Goal: Task Accomplishment & Management: Manage account settings

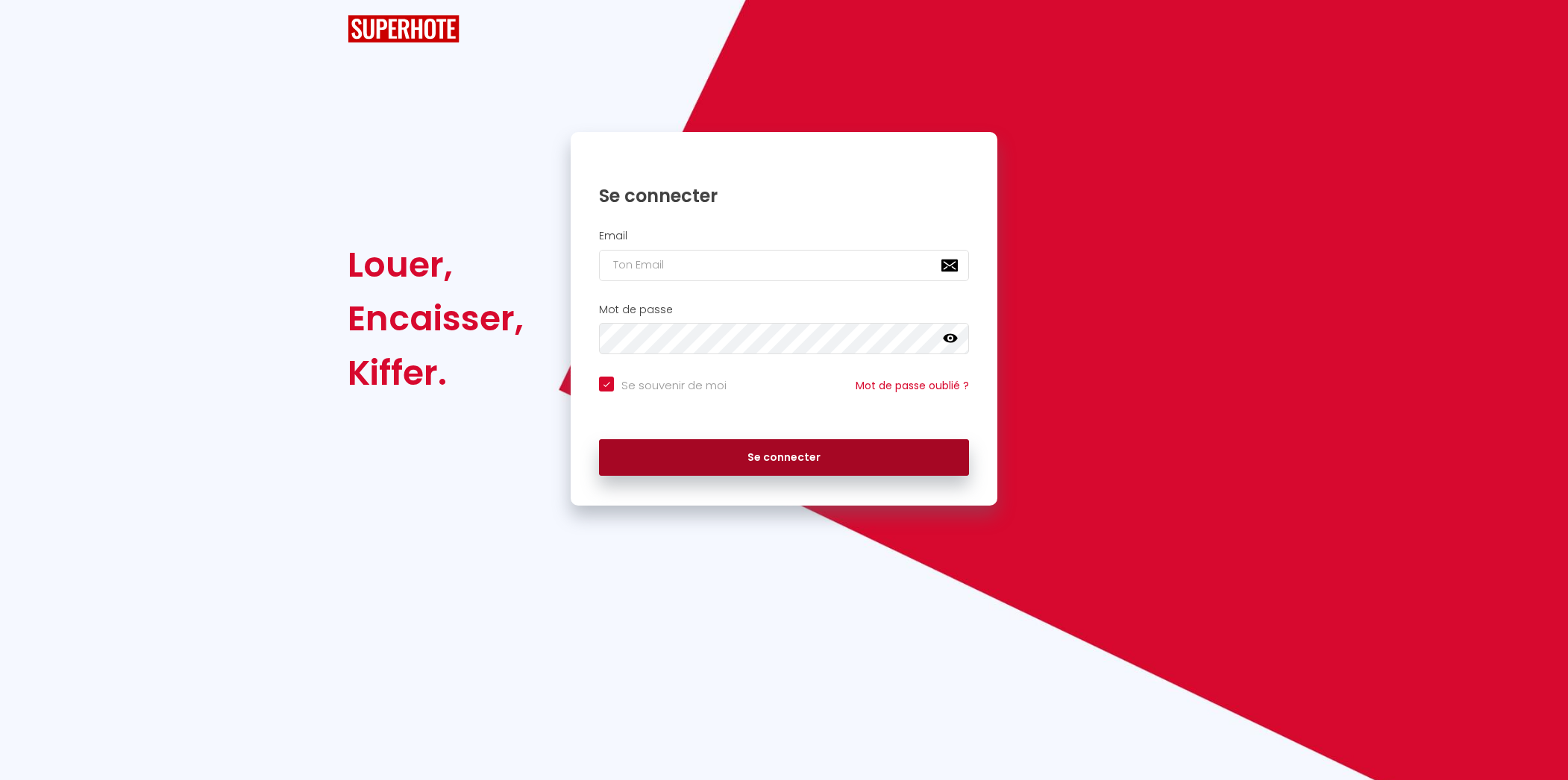
checkbox input "true"
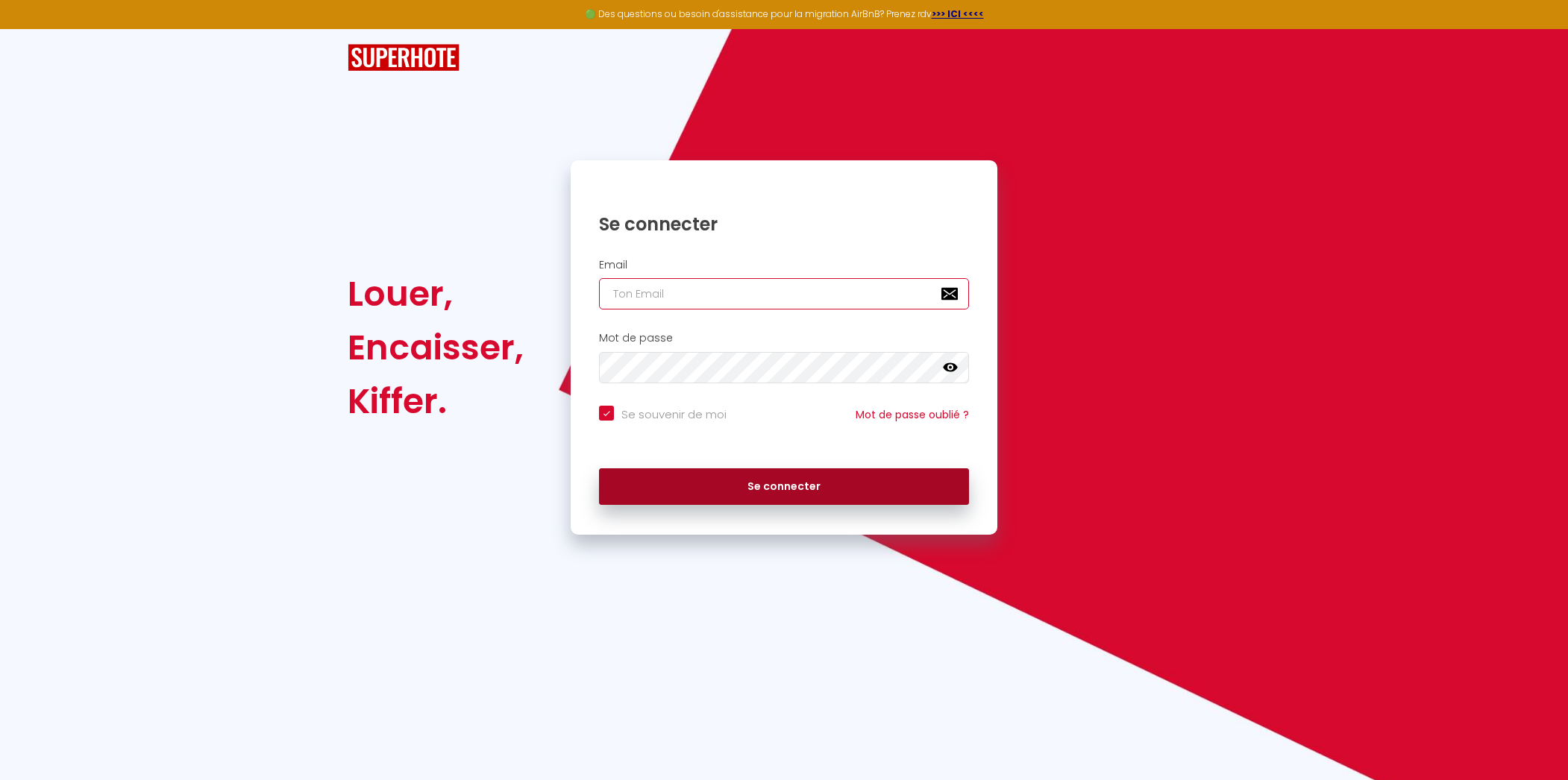
type input "[EMAIL_ADDRESS][DOMAIN_NAME]"
click at [745, 491] on button "Se connecter" at bounding box center [784, 487] width 370 height 37
checkbox input "true"
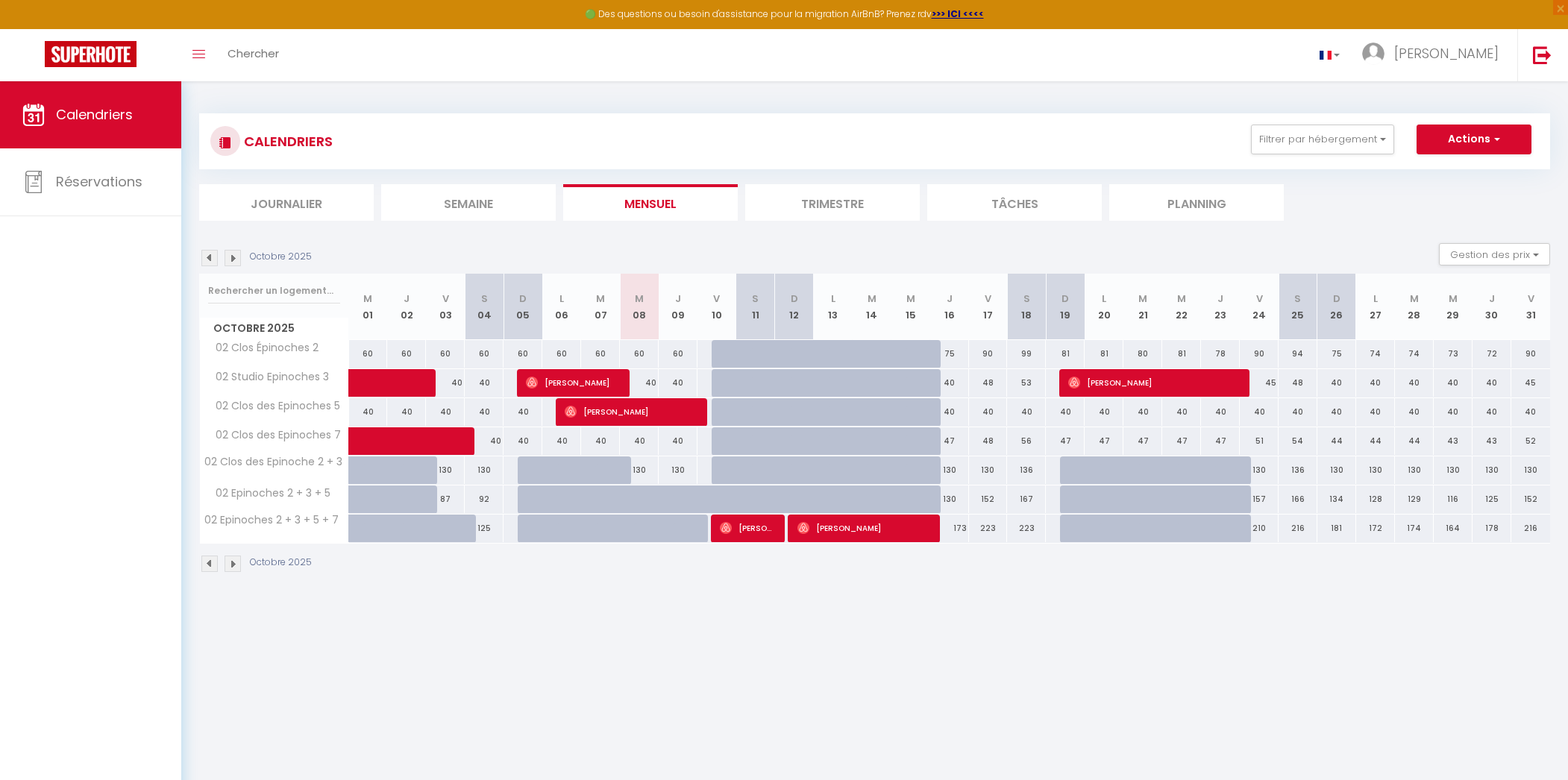
click at [816, 206] on li "Trimestre" at bounding box center [832, 202] width 175 height 37
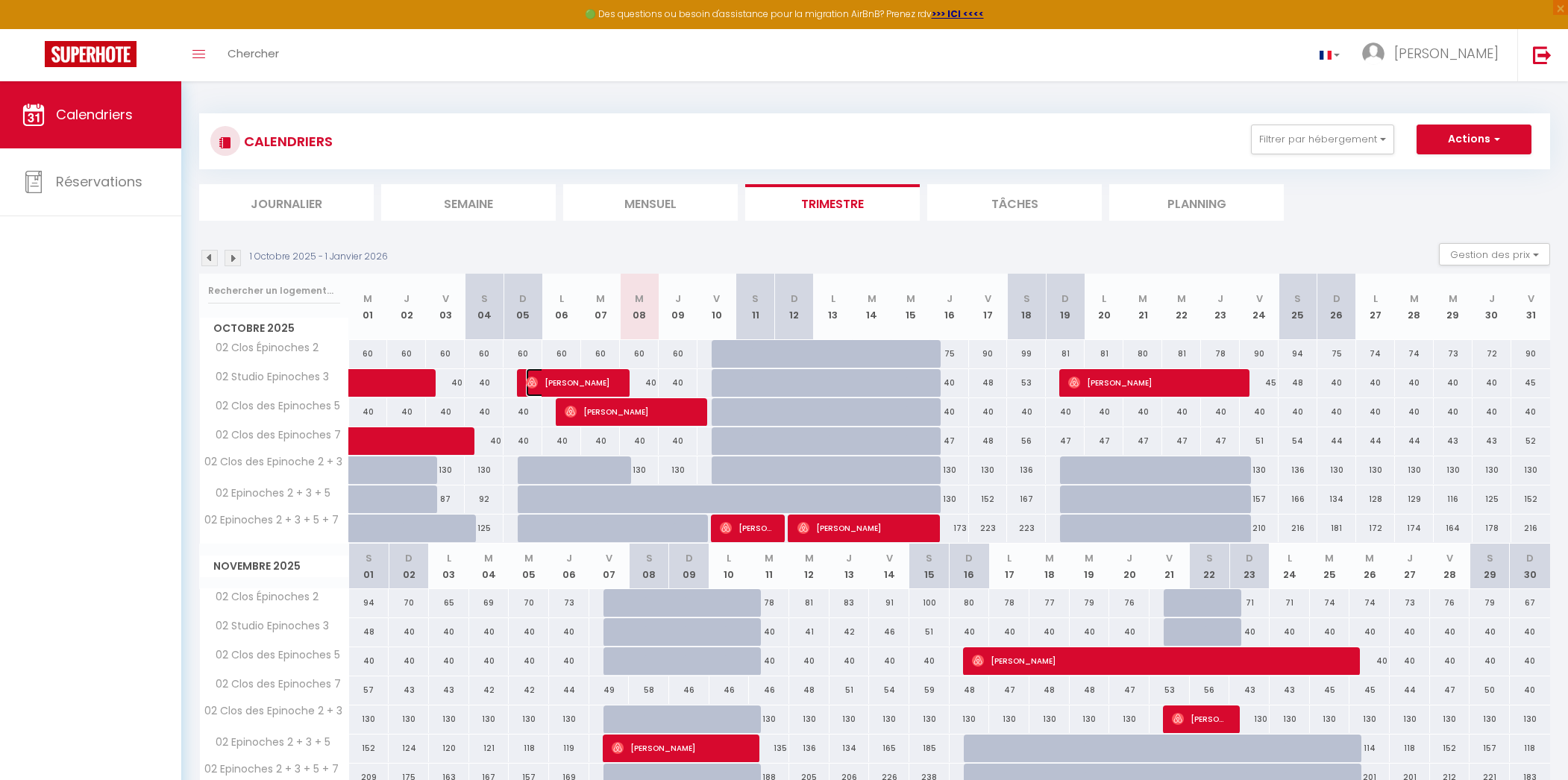
click at [568, 382] on span "[PERSON_NAME]" at bounding box center [570, 382] width 90 height 28
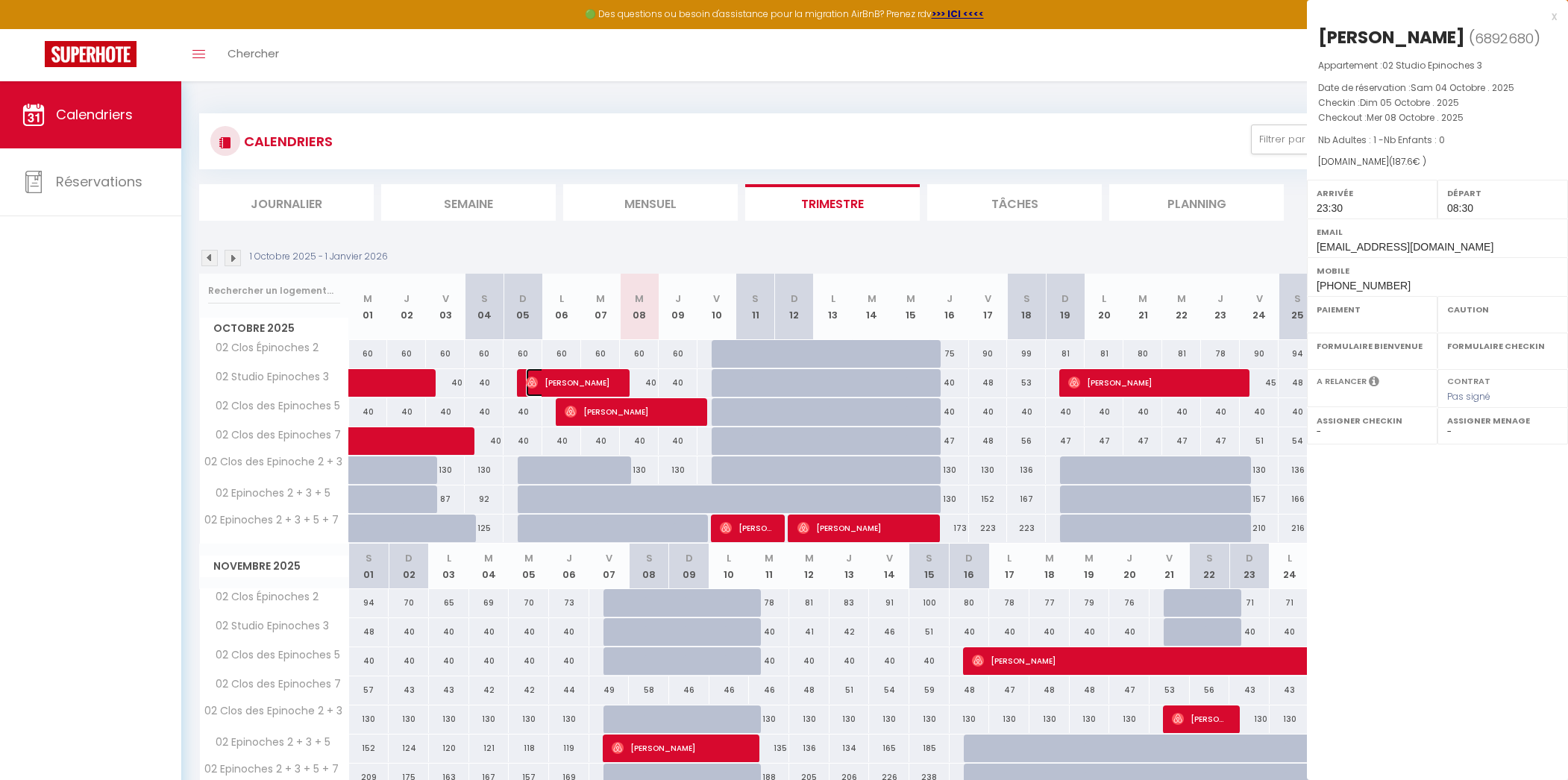
select select "OK"
select select "0"
select select "1"
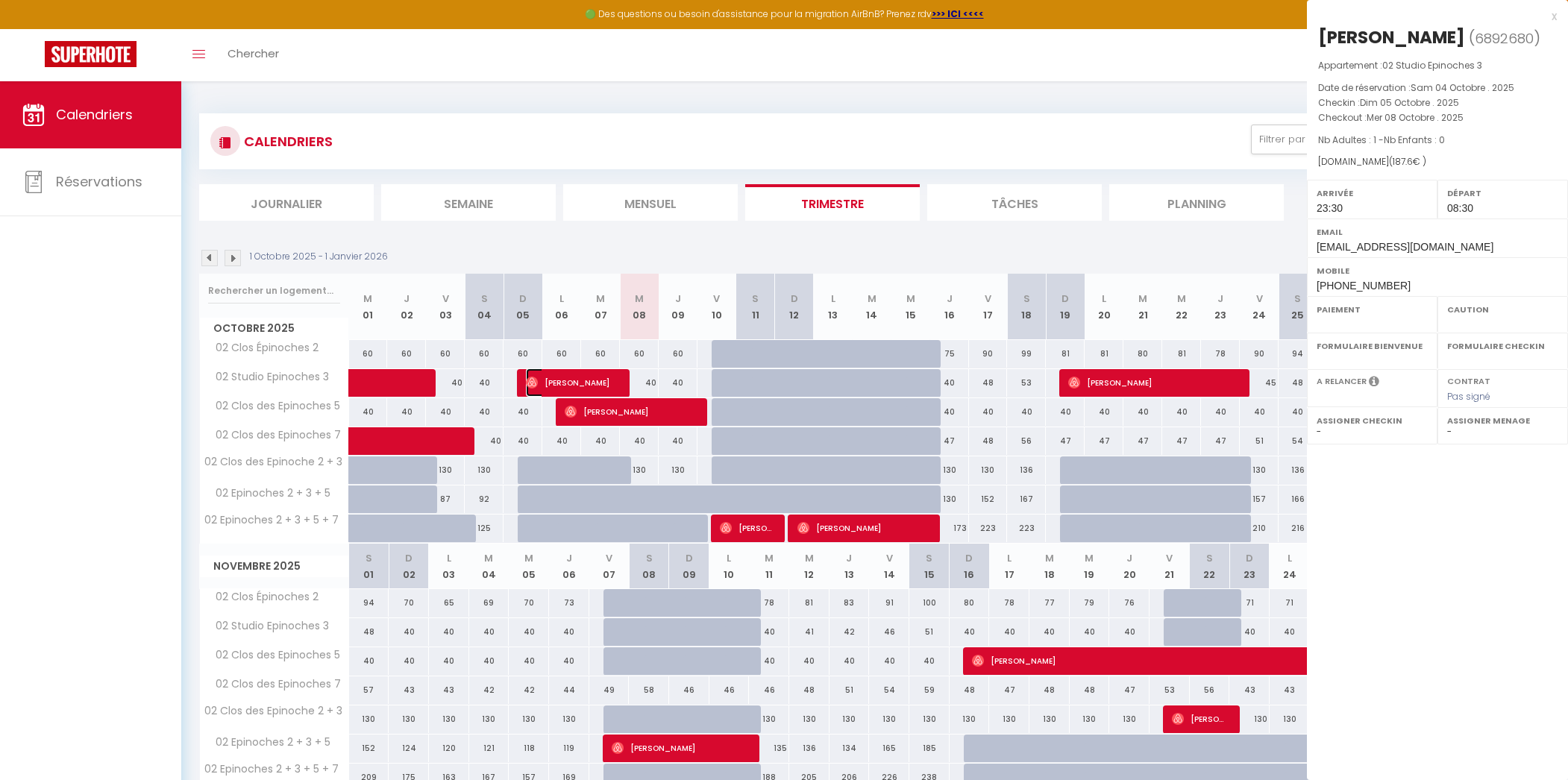
select select
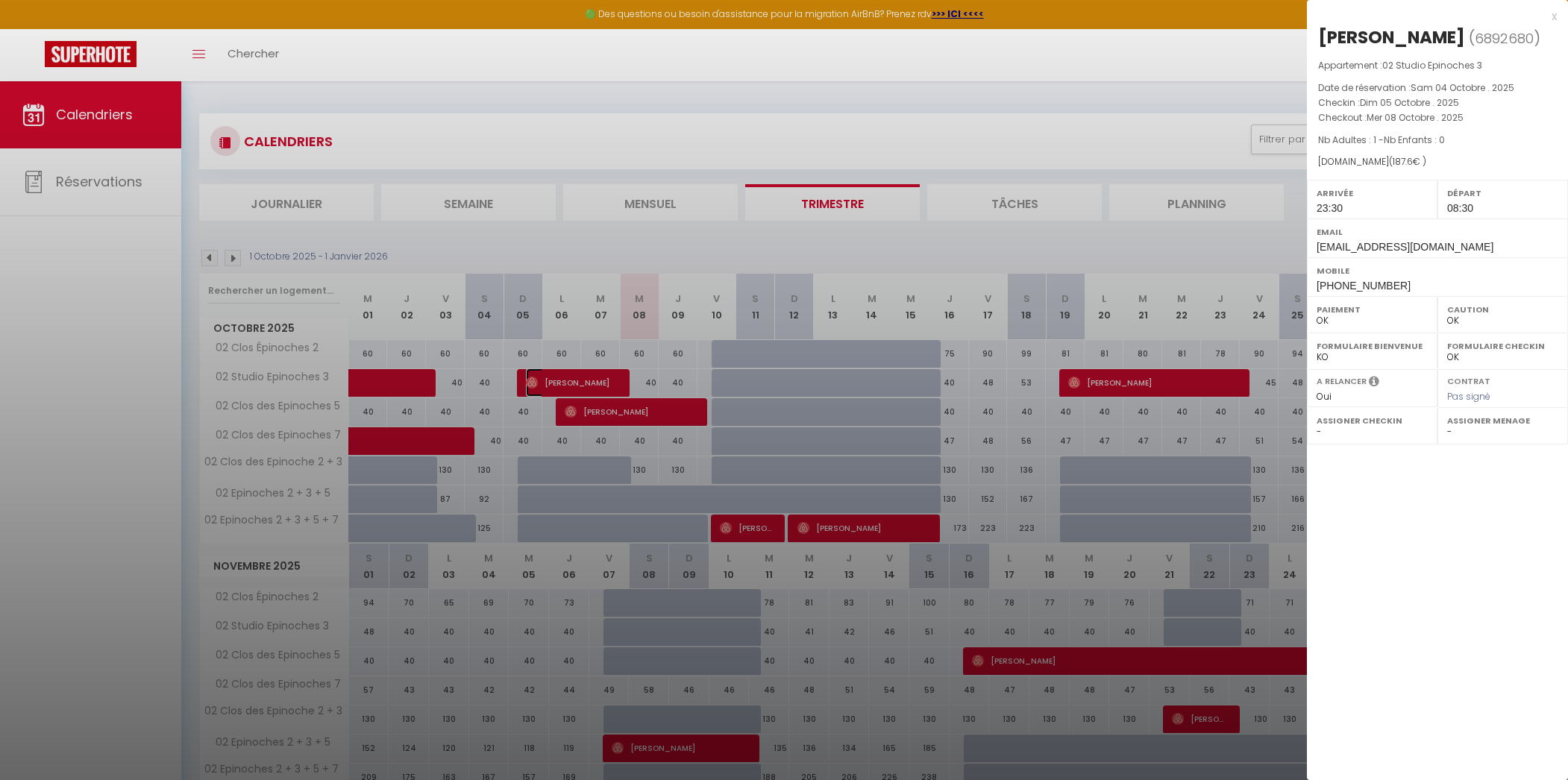
select select "7331"
click at [593, 417] on div at bounding box center [784, 390] width 1568 height 780
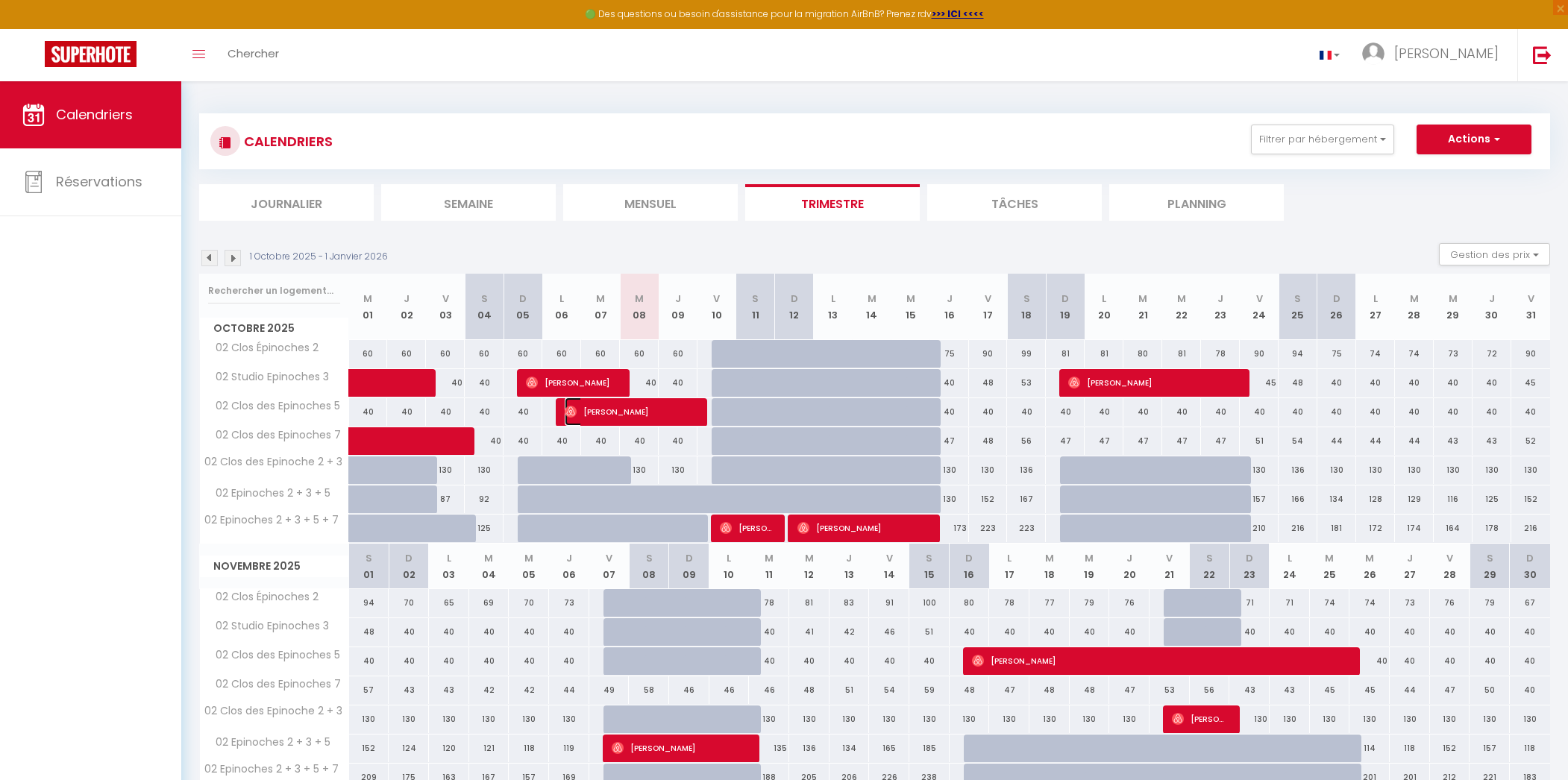
click at [593, 416] on span "[PERSON_NAME]" at bounding box center [629, 412] width 129 height 28
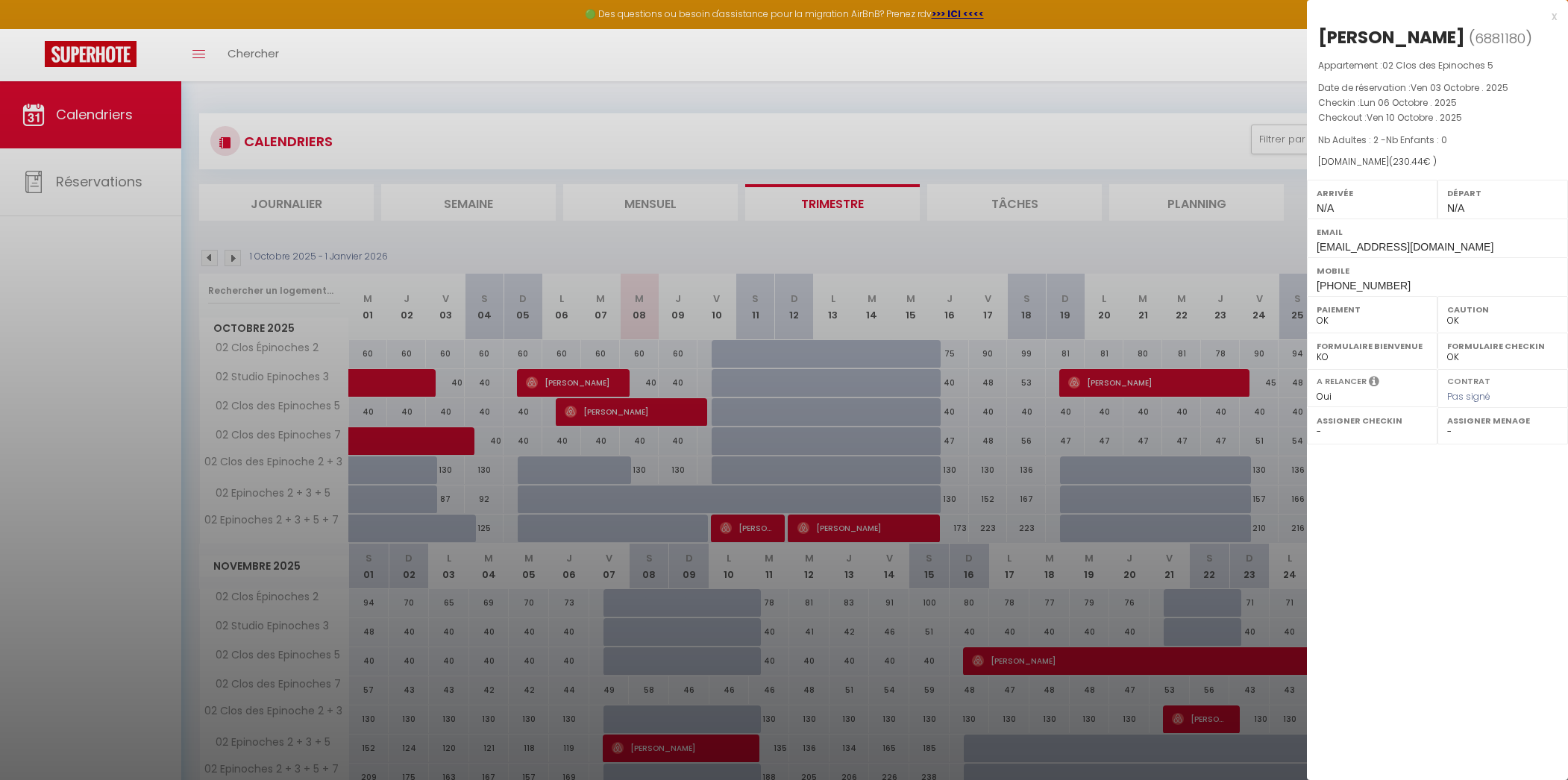
click at [592, 415] on div at bounding box center [784, 390] width 1568 height 780
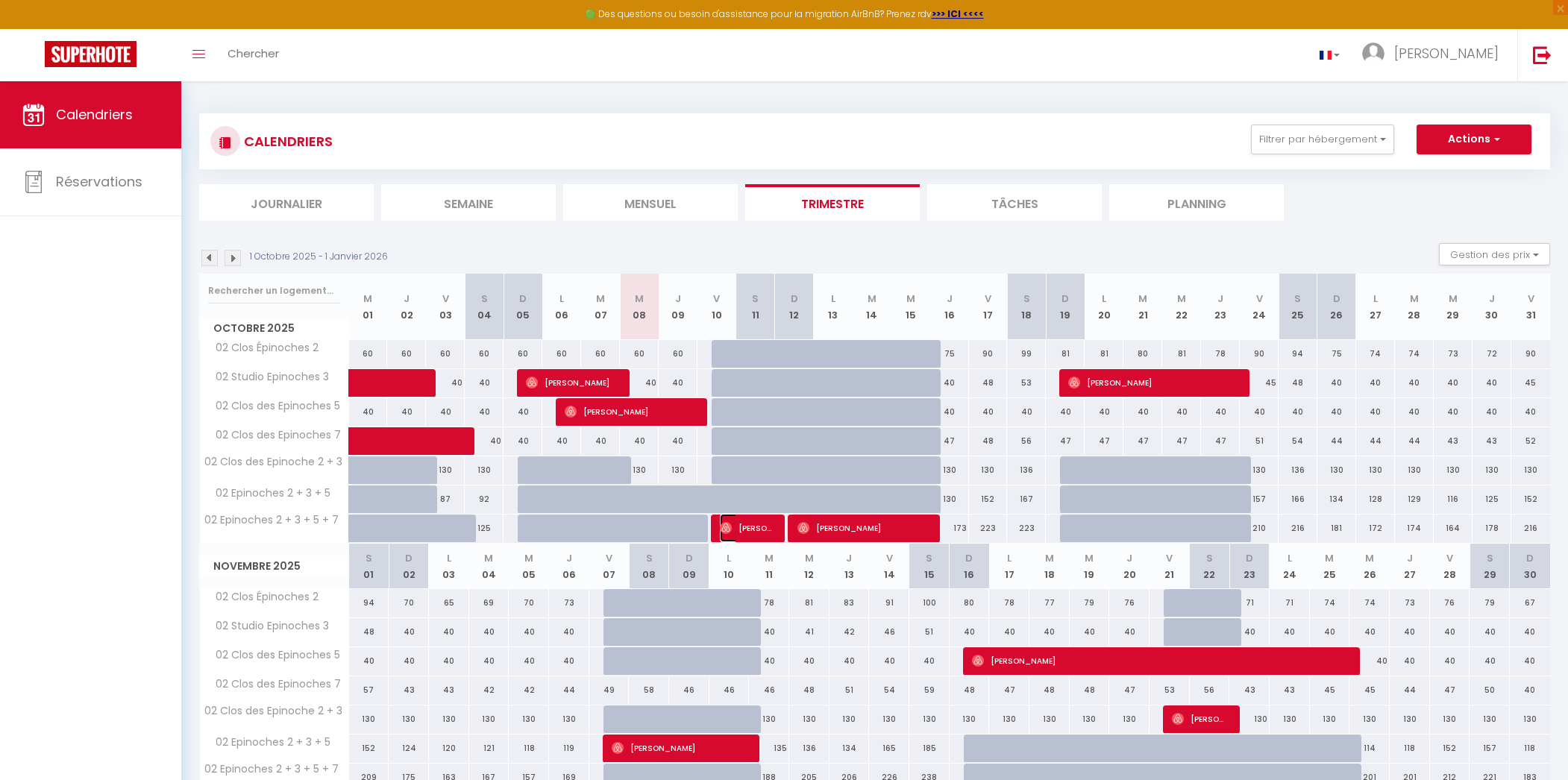
click at [745, 533] on span "[PERSON_NAME]" at bounding box center [746, 529] width 51 height 28
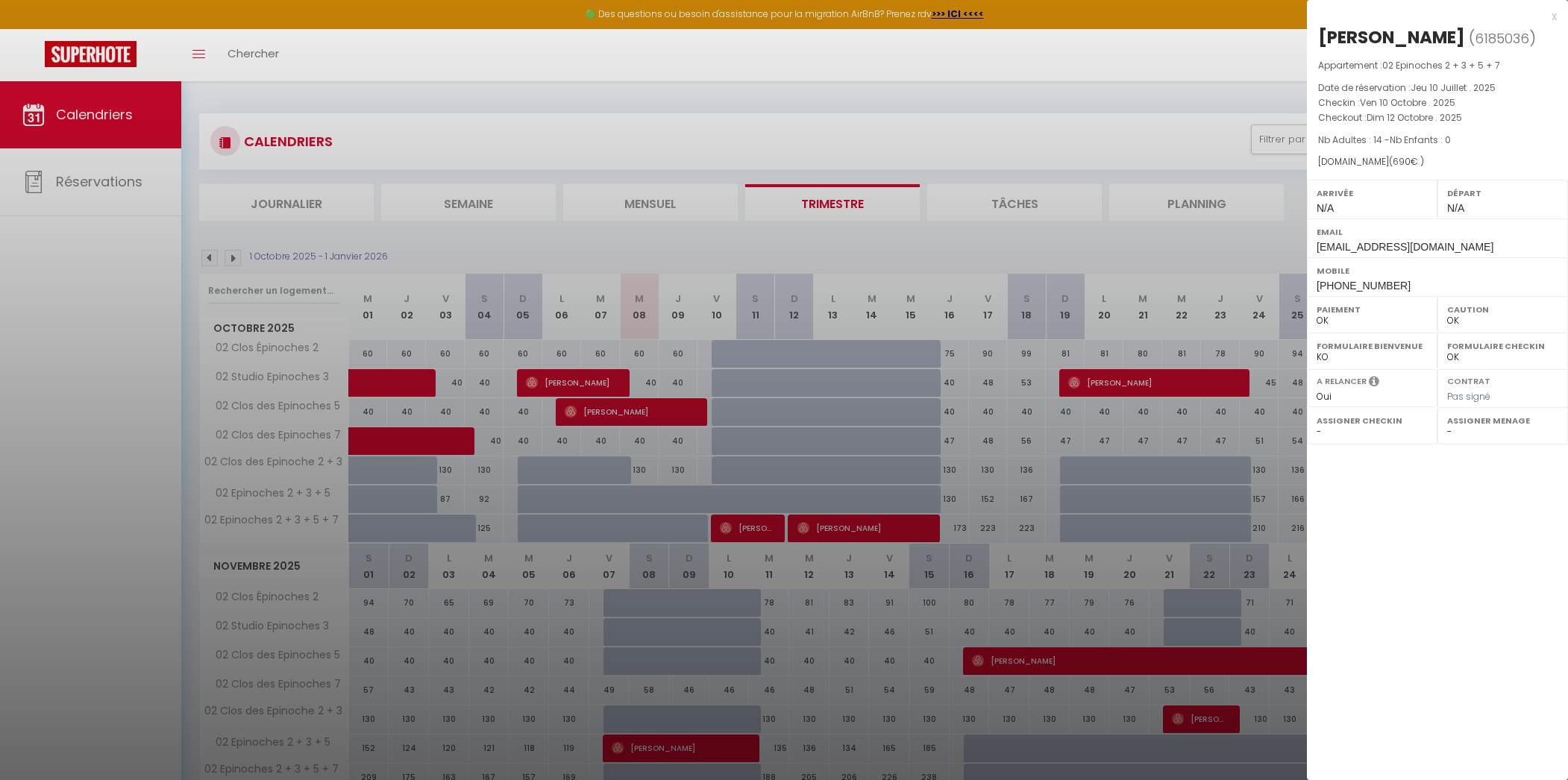
click at [843, 535] on div at bounding box center [784, 390] width 1568 height 780
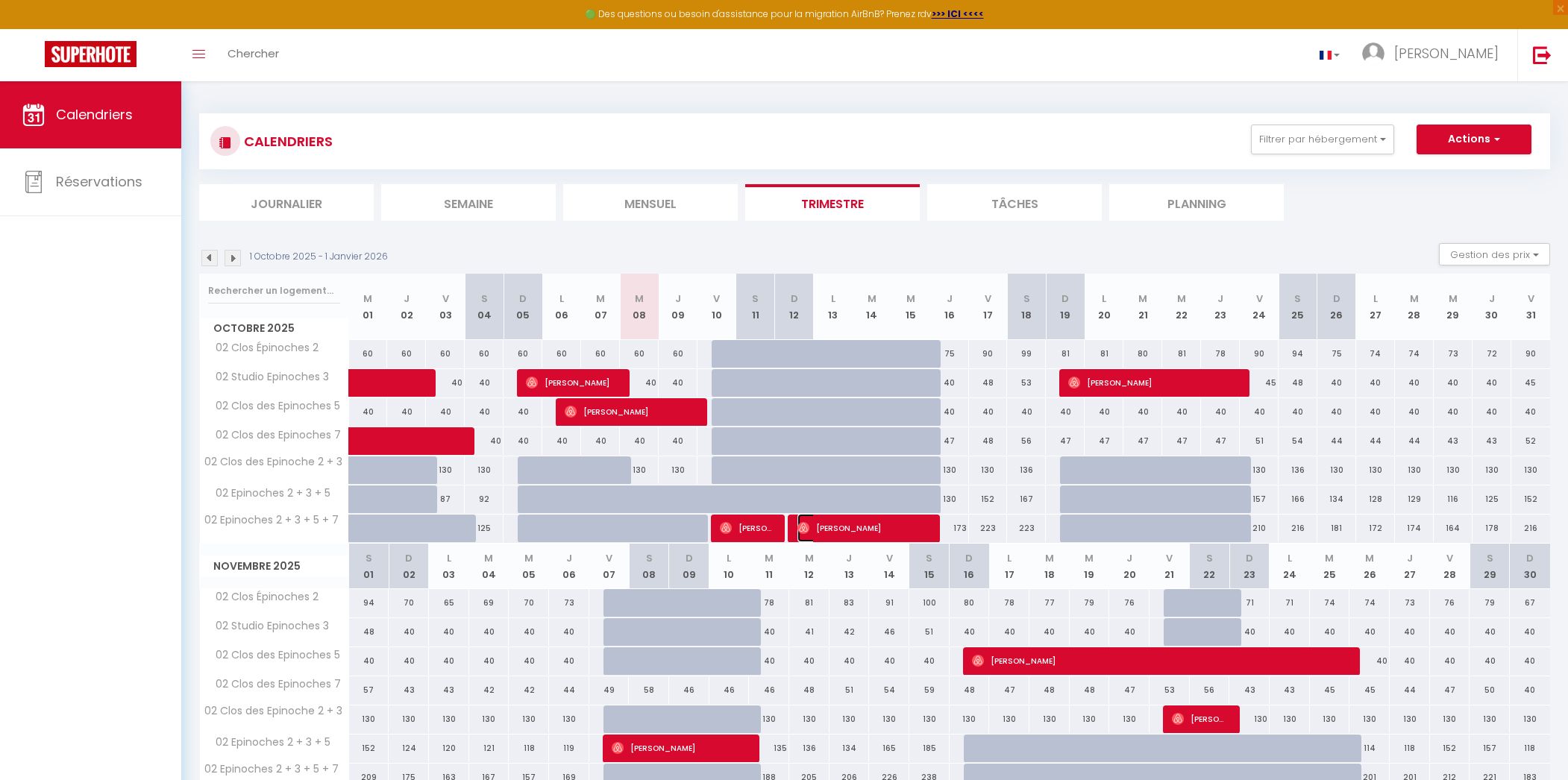
click at [843, 535] on span "[PERSON_NAME]" at bounding box center [862, 529] width 129 height 28
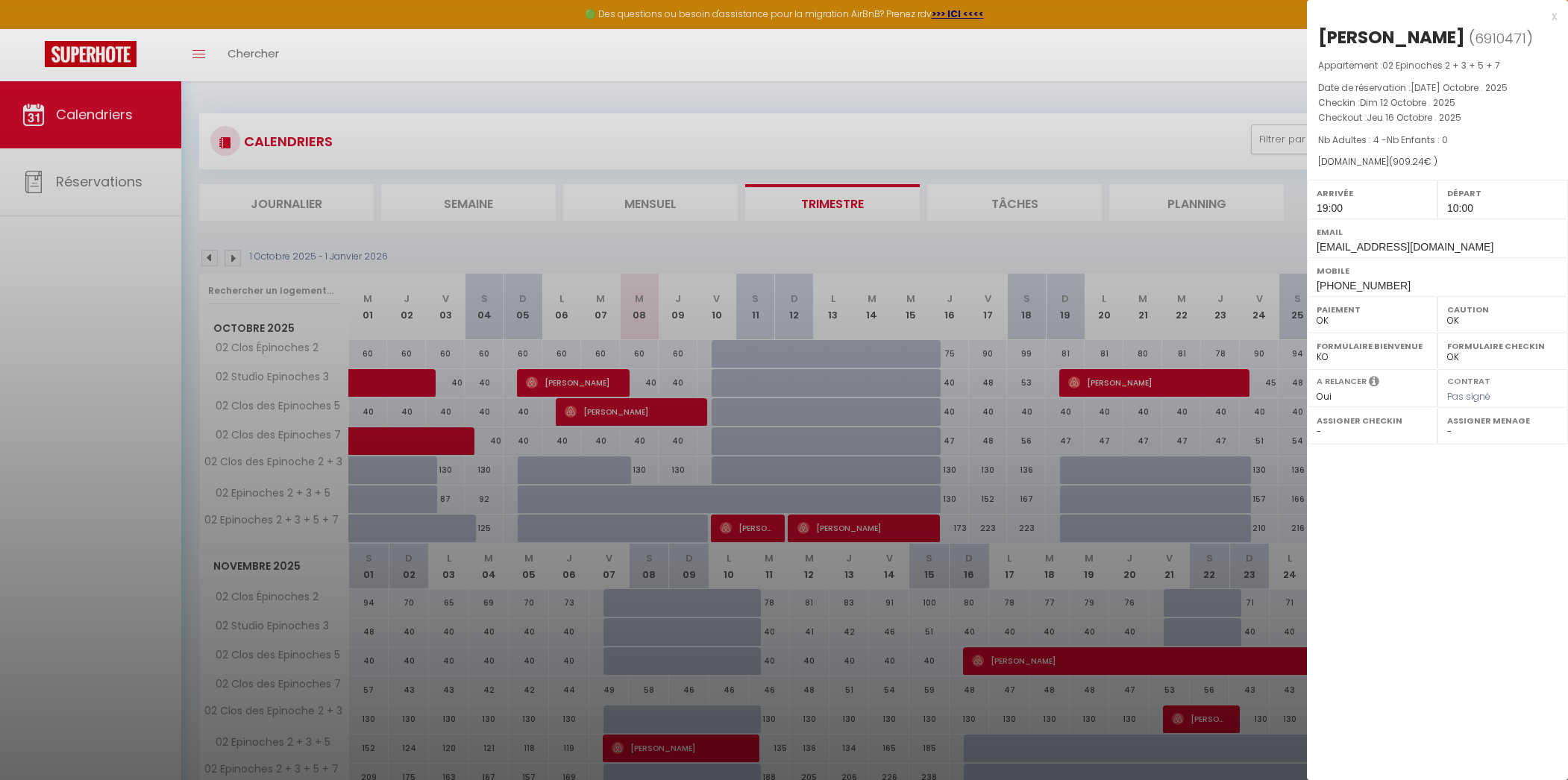
click at [1147, 385] on div at bounding box center [784, 390] width 1568 height 780
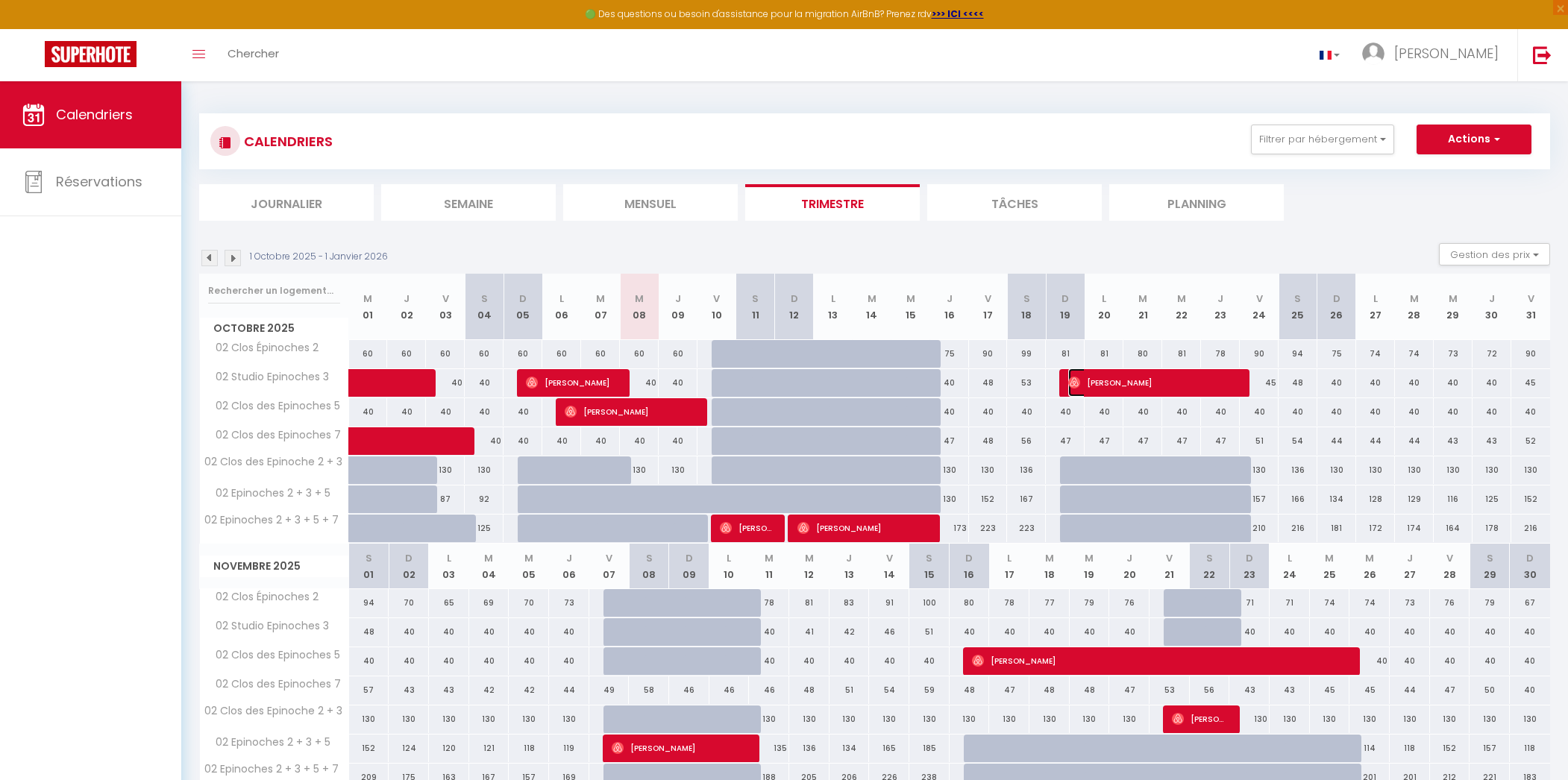
click at [1147, 385] on span "[PERSON_NAME]" at bounding box center [1152, 382] width 168 height 28
select select "7331"
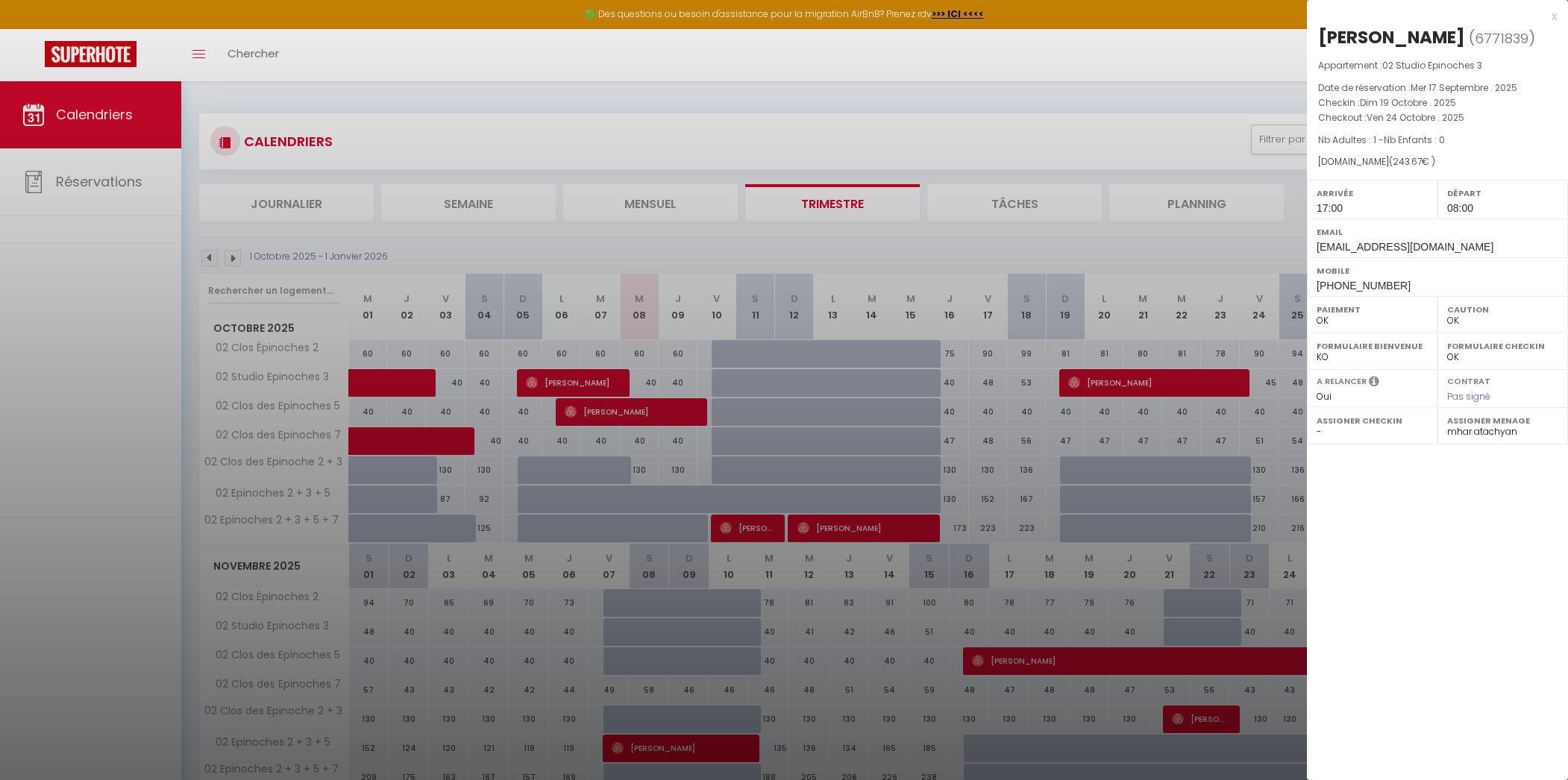
click at [1146, 385] on div at bounding box center [784, 390] width 1568 height 780
